Goal: Task Accomplishment & Management: Use online tool/utility

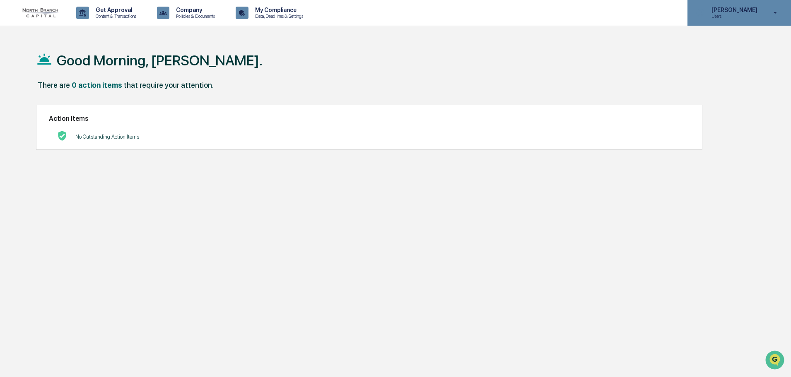
click at [701, 22] on div "[PERSON_NAME] Users" at bounding box center [739, 13] width 104 height 26
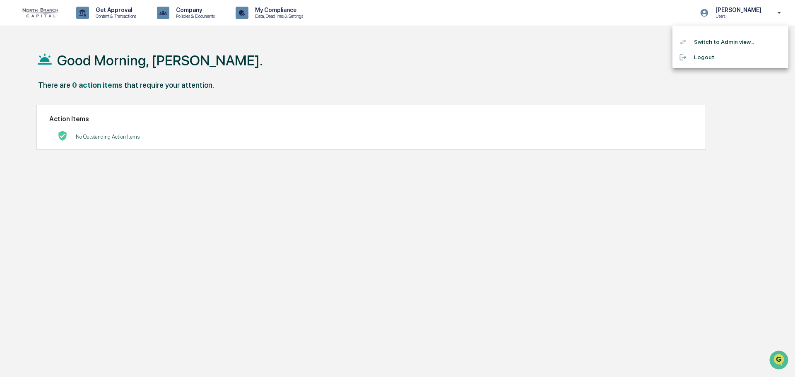
click at [715, 41] on li "Switch to Admin view..." at bounding box center [730, 41] width 116 height 15
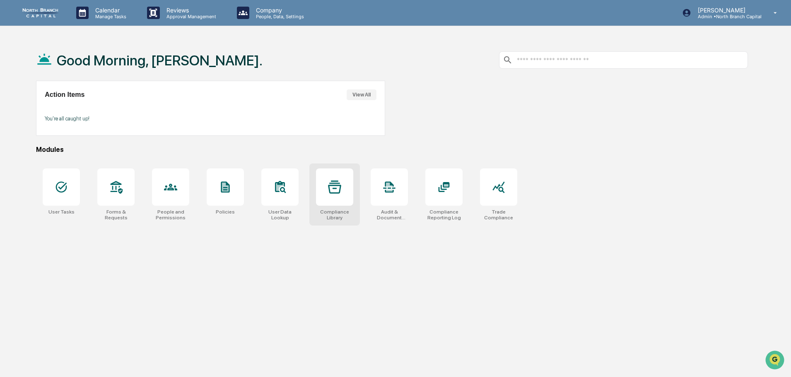
click at [328, 189] on div at bounding box center [334, 187] width 37 height 37
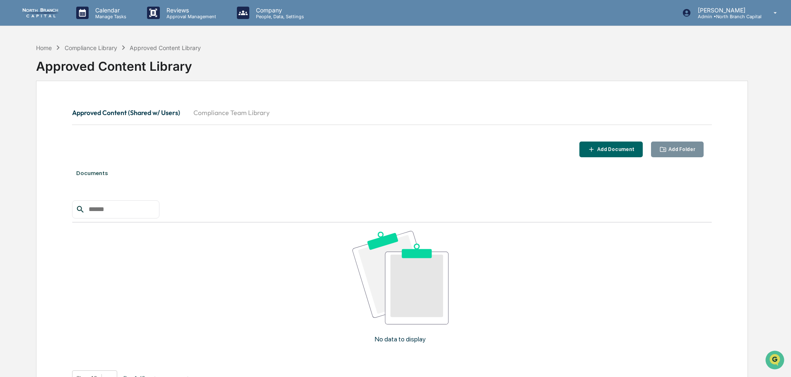
click at [603, 147] on div "Add Document" at bounding box center [614, 150] width 39 height 6
